Goal: Task Accomplishment & Management: Use online tool/utility

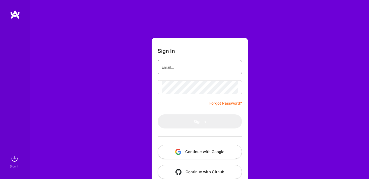
click at [202, 70] on input "email" at bounding box center [200, 67] width 76 height 13
type input "[EMAIL_ADDRESS][DOMAIN_NAME]"
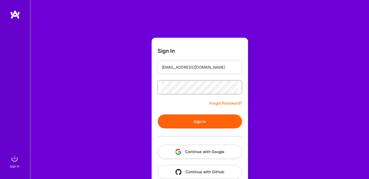
click at [158, 114] on button "Sign In" at bounding box center [200, 121] width 84 height 14
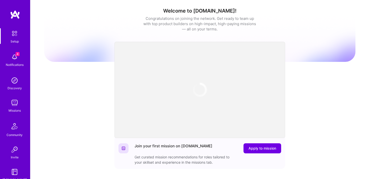
click at [17, 63] on div "Notifications" at bounding box center [15, 64] width 18 height 5
click at [17, 63] on div "Setup 4 Notifications Discovery Missions Community Invite [DOMAIN_NAME]" at bounding box center [15, 105] width 30 height 154
click at [16, 39] on div "Setup" at bounding box center [15, 41] width 8 height 5
click at [16, 82] on img at bounding box center [15, 80] width 10 height 10
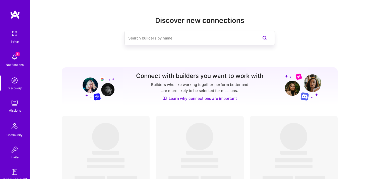
scroll to position [51, 0]
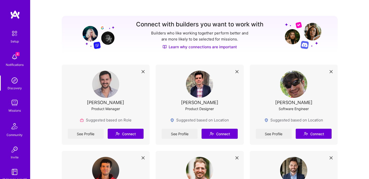
click at [14, 39] on div "Setup" at bounding box center [15, 41] width 8 height 5
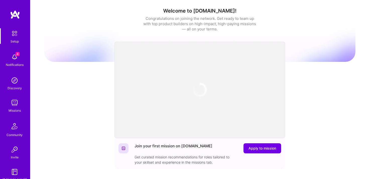
click at [15, 68] on div "4 Notifications" at bounding box center [14, 59] width 31 height 17
click at [14, 84] on img at bounding box center [15, 80] width 10 height 10
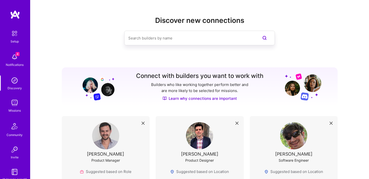
click at [14, 107] on img at bounding box center [15, 103] width 10 height 10
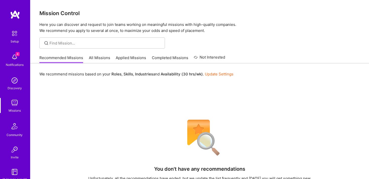
click at [93, 59] on link "All Missions" at bounding box center [99, 59] width 21 height 8
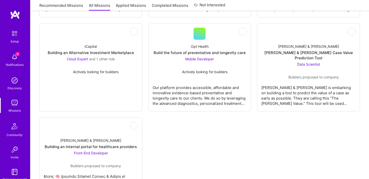
scroll to position [1640, 0]
